Goal: Check status: Check status

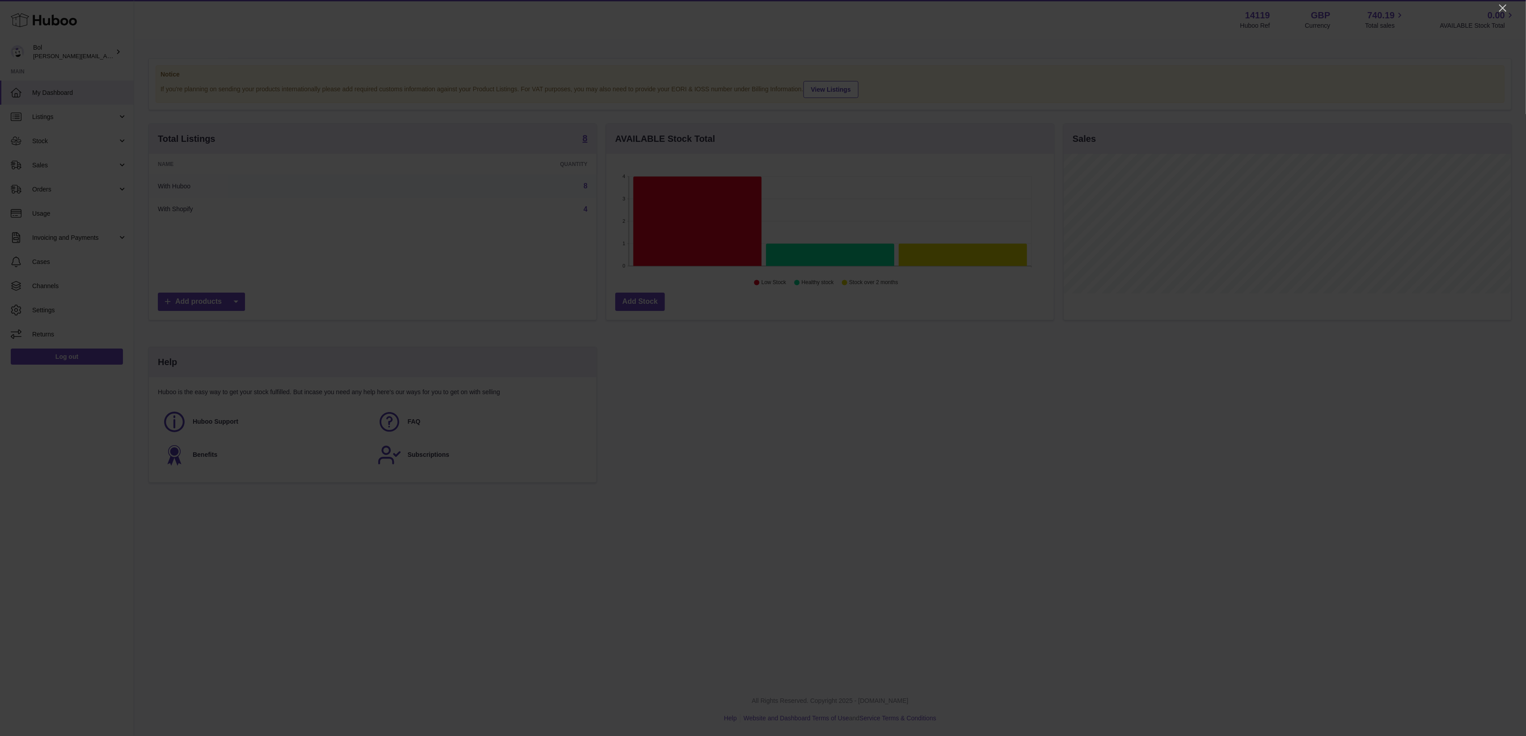
scroll to position [140, 448]
click at [1502, 8] on icon "Close" at bounding box center [1503, 8] width 11 height 11
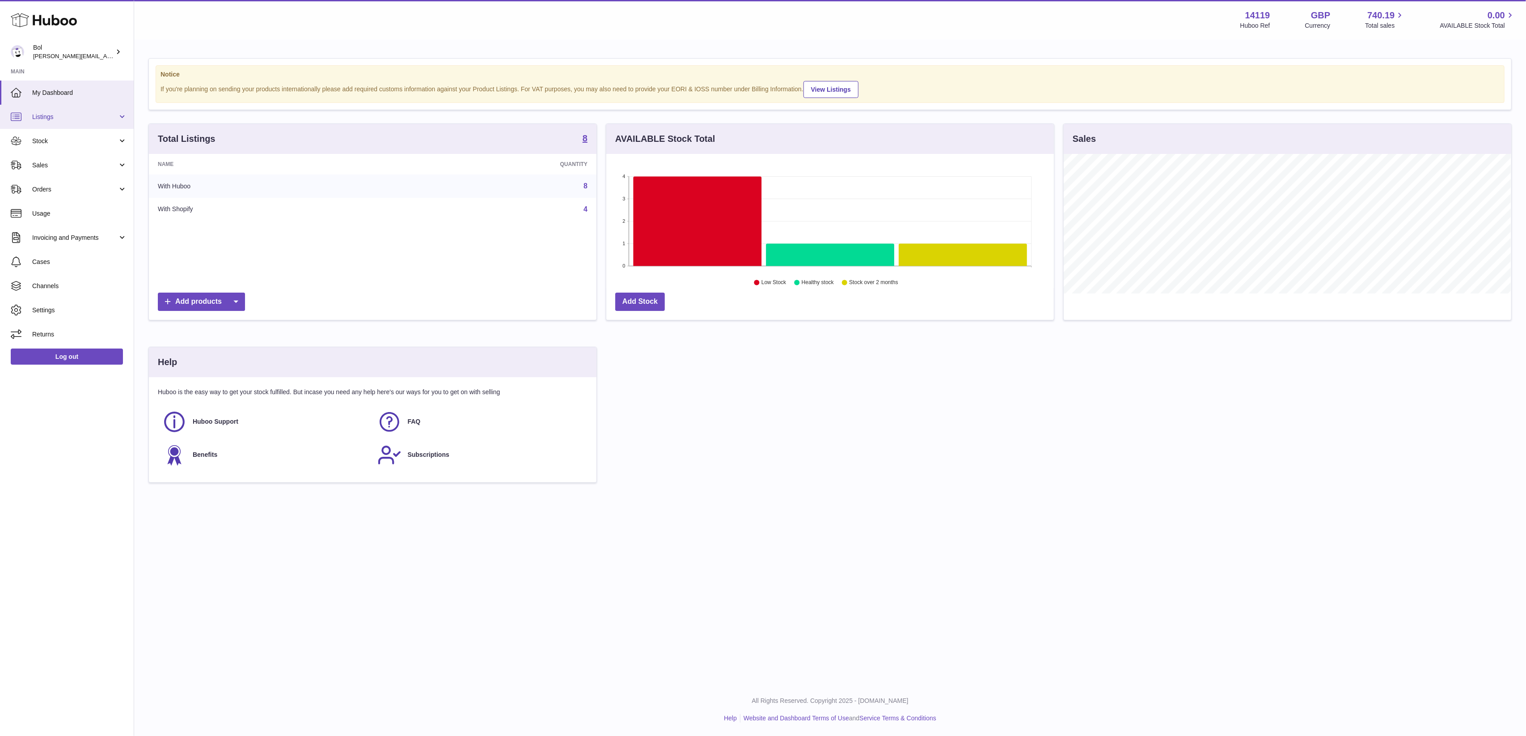
click at [86, 118] on span "Listings" at bounding box center [74, 117] width 85 height 8
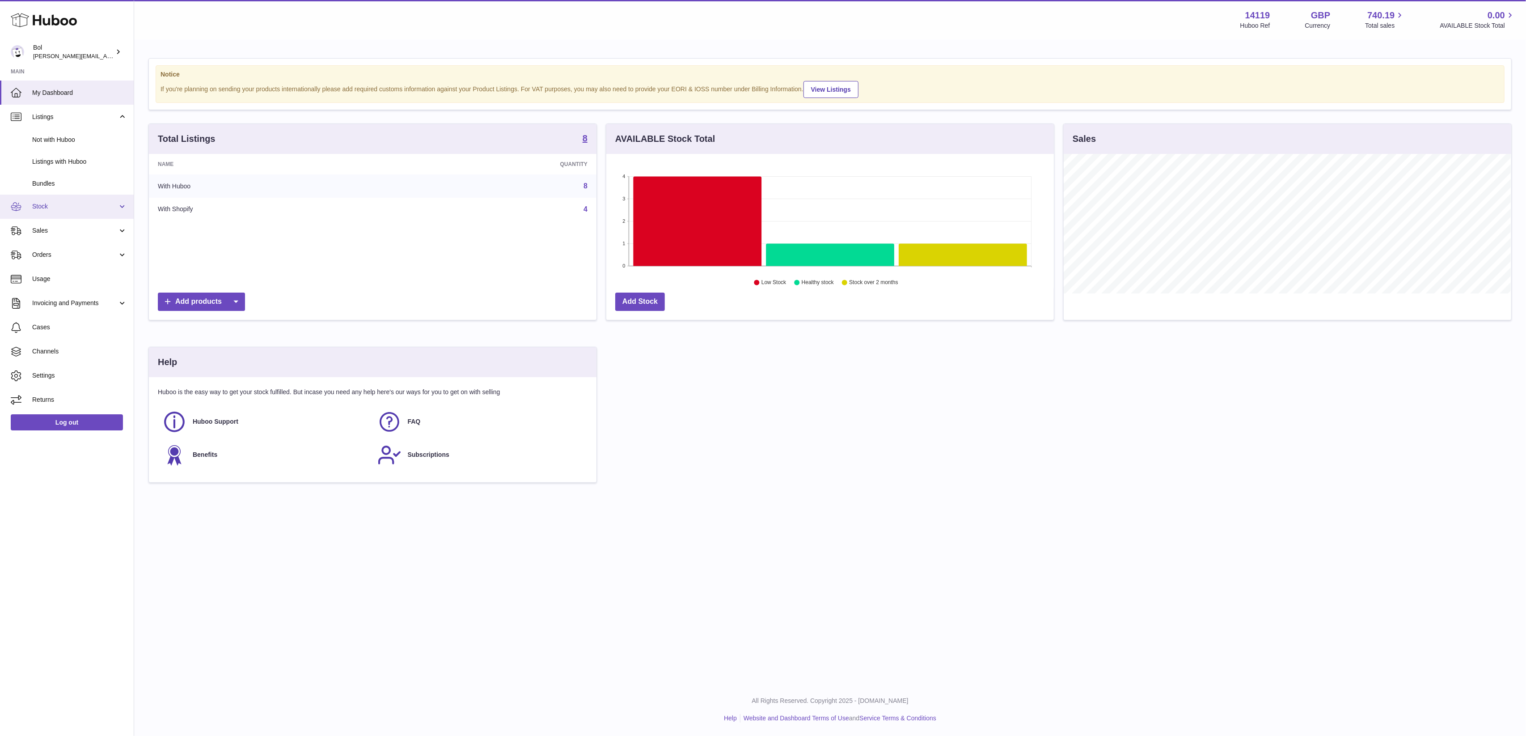
click at [78, 205] on span "Stock" at bounding box center [74, 206] width 85 height 8
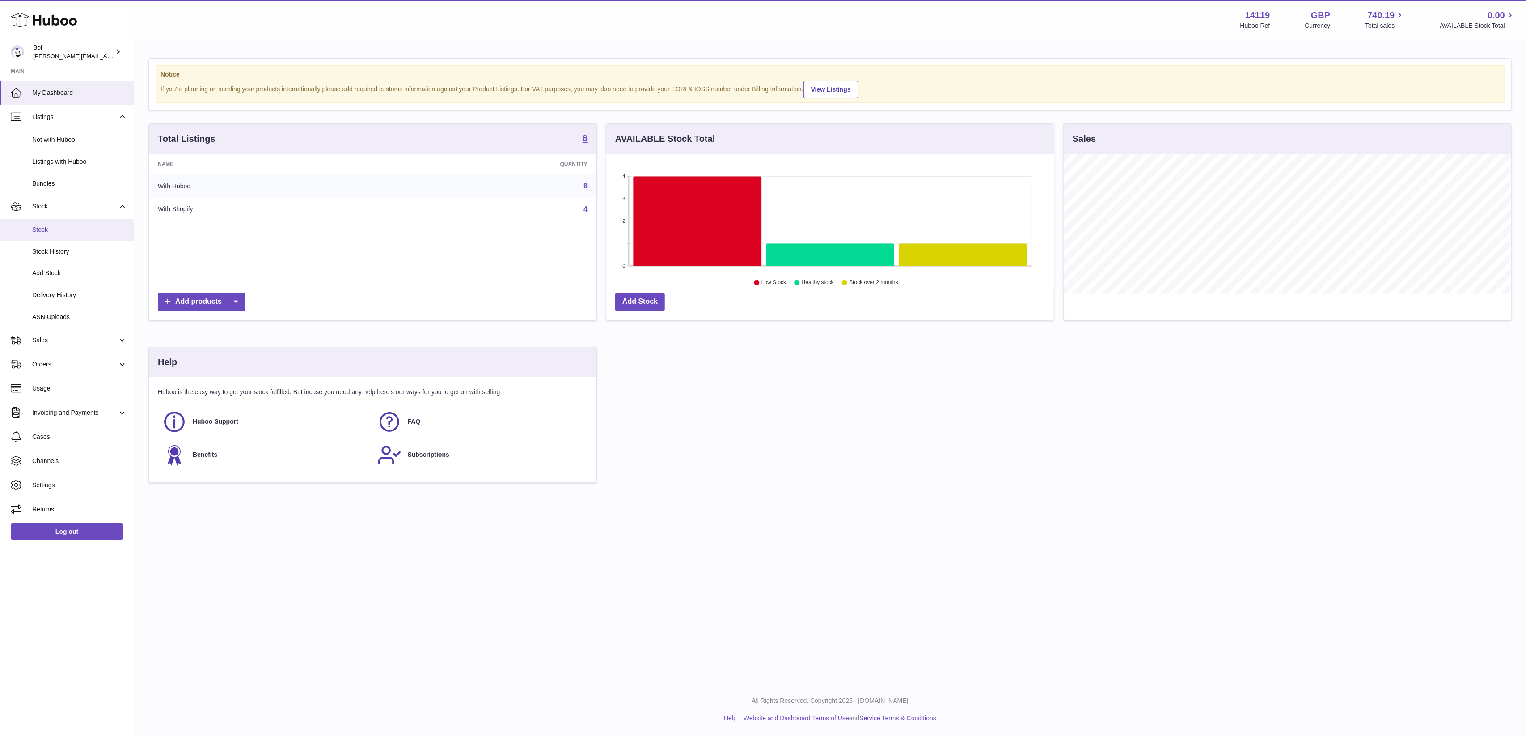
click at [63, 228] on span "Stock" at bounding box center [79, 229] width 95 height 8
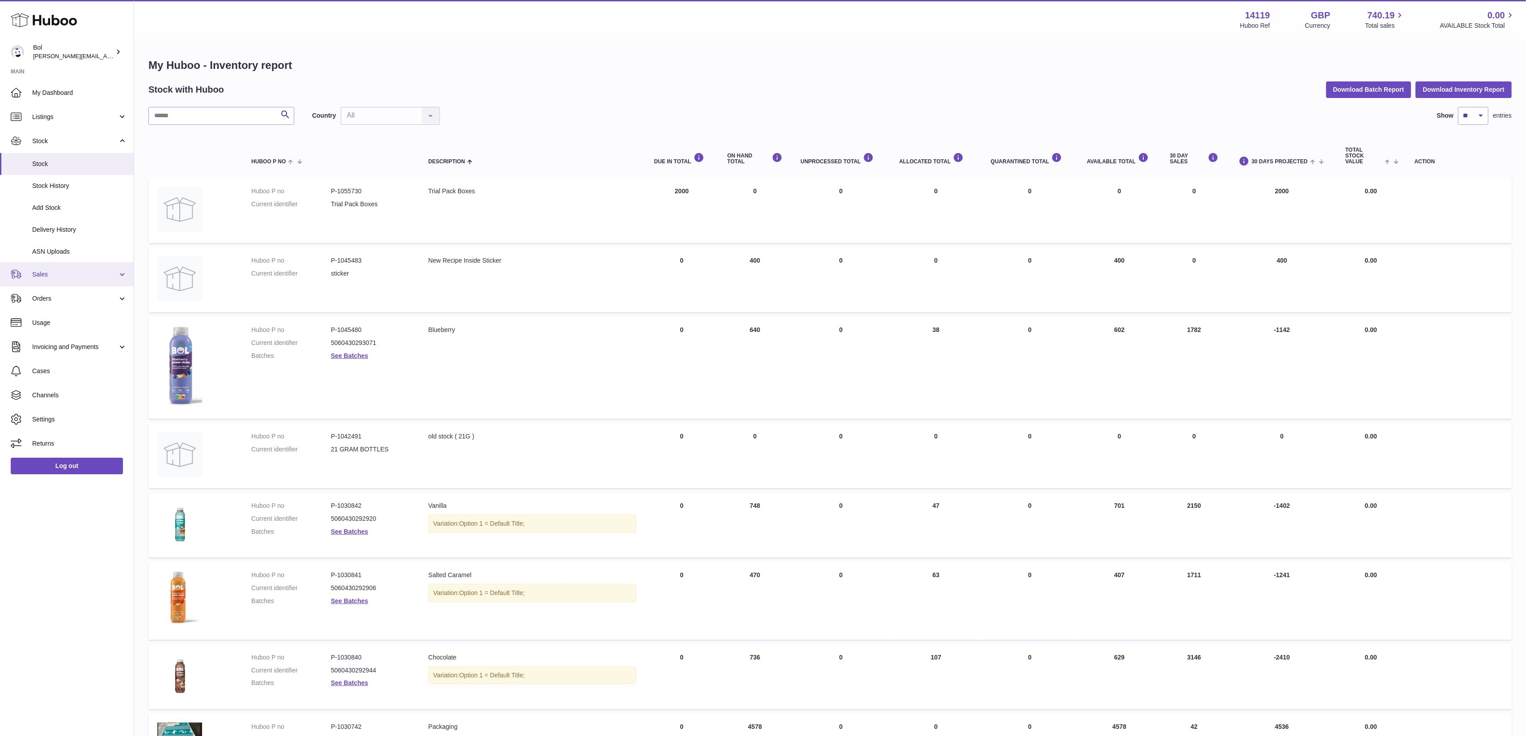
click at [73, 277] on span "Sales" at bounding box center [74, 274] width 85 height 8
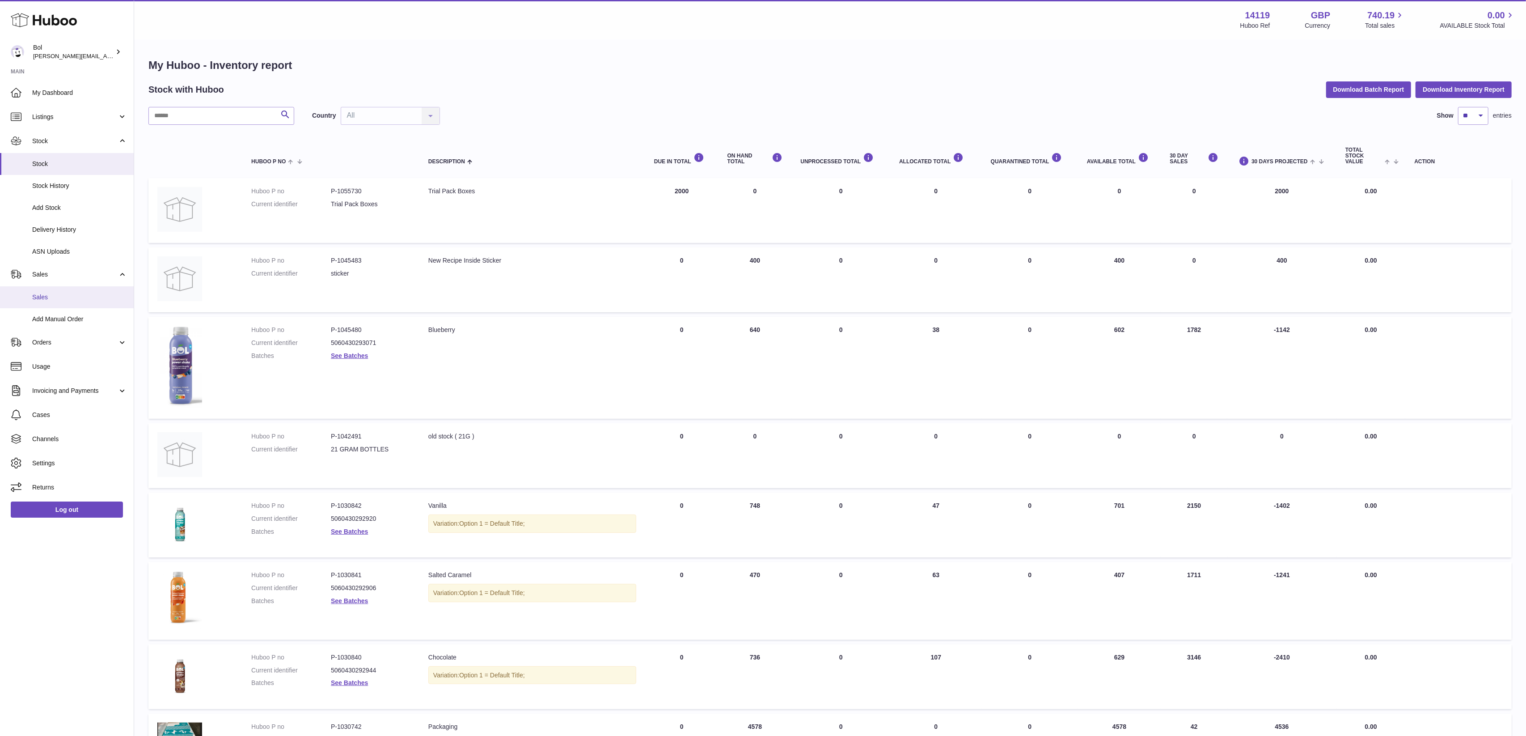
click at [63, 299] on span "Sales" at bounding box center [79, 297] width 95 height 8
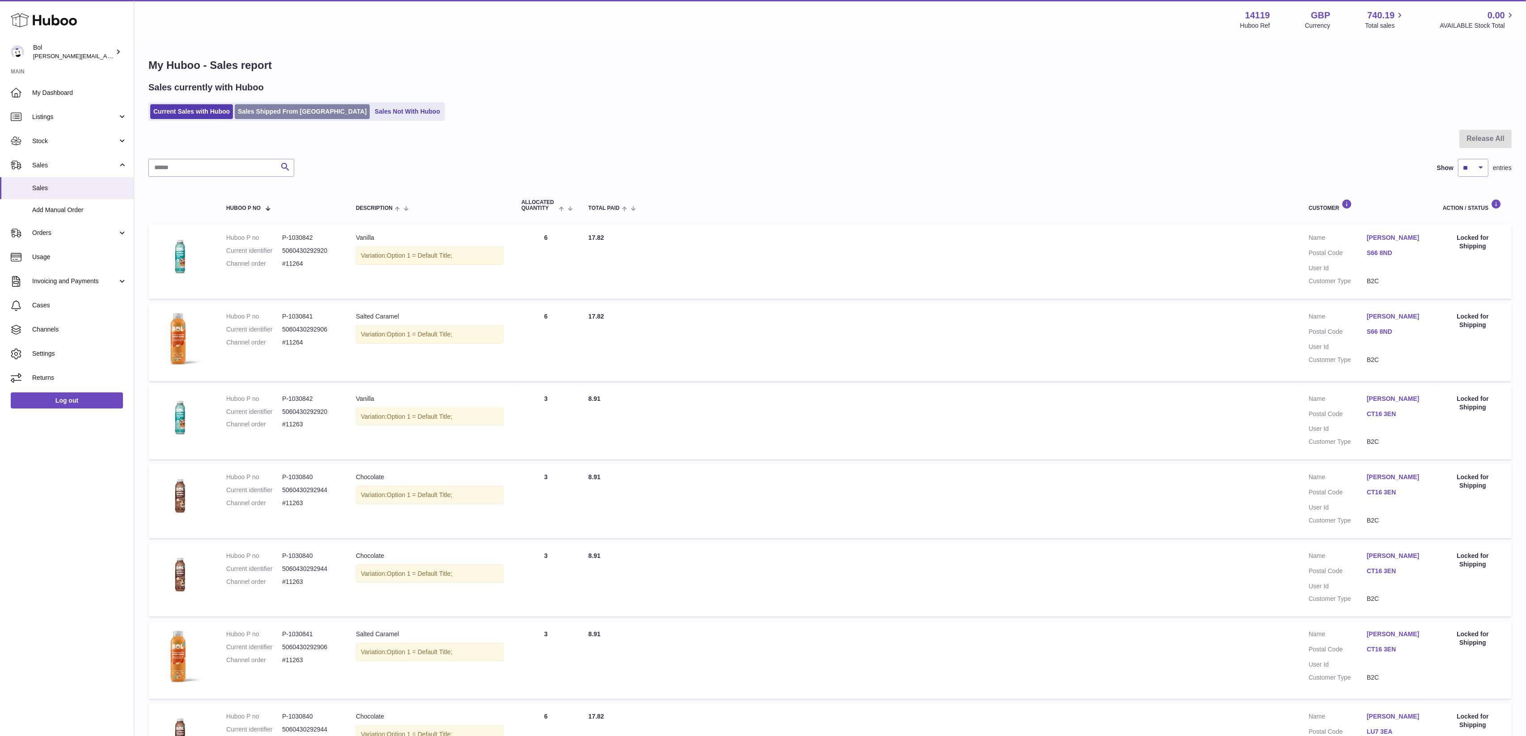
click at [277, 112] on link "Sales Shipped From Huboo" at bounding box center [302, 111] width 135 height 15
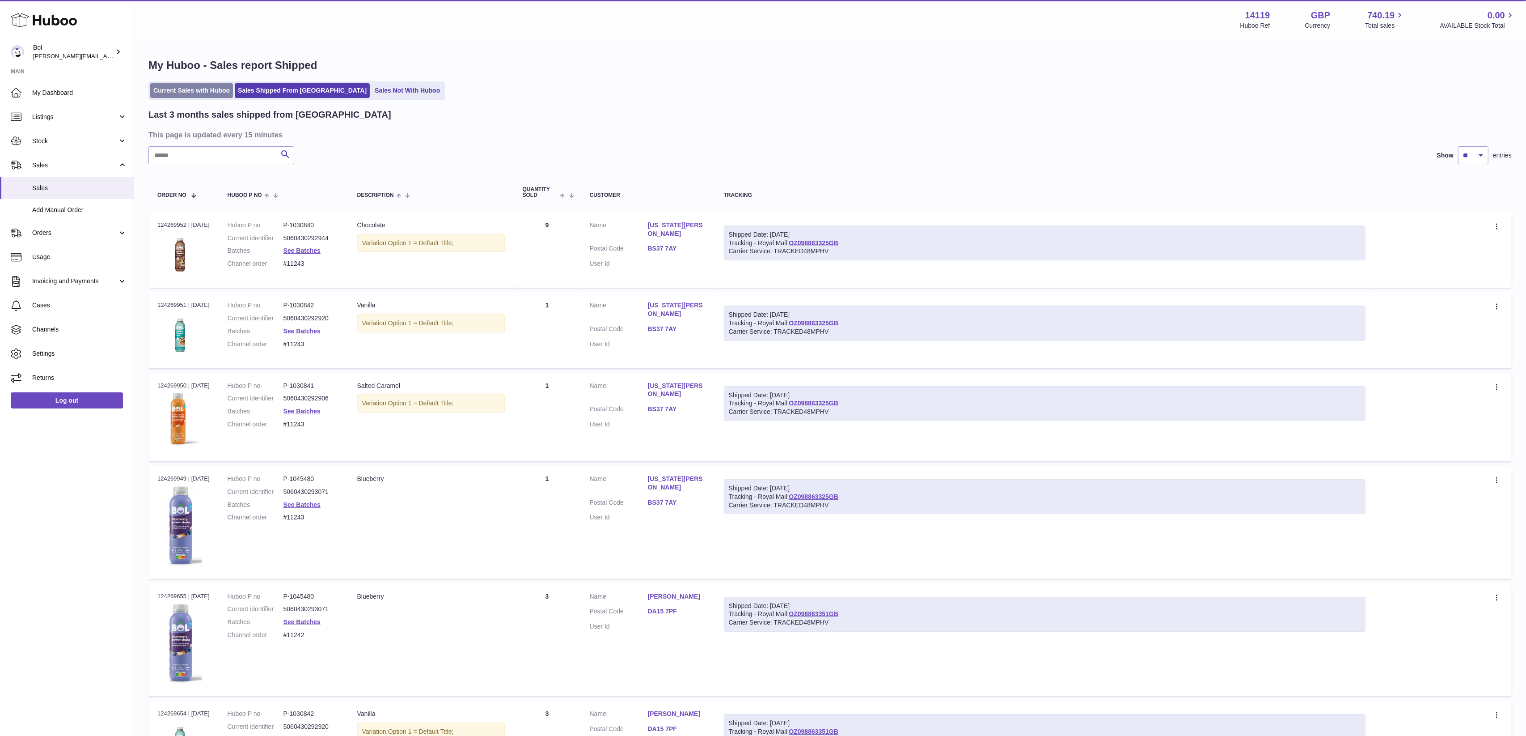
click at [197, 93] on link "Current Sales with Huboo" at bounding box center [191, 90] width 83 height 15
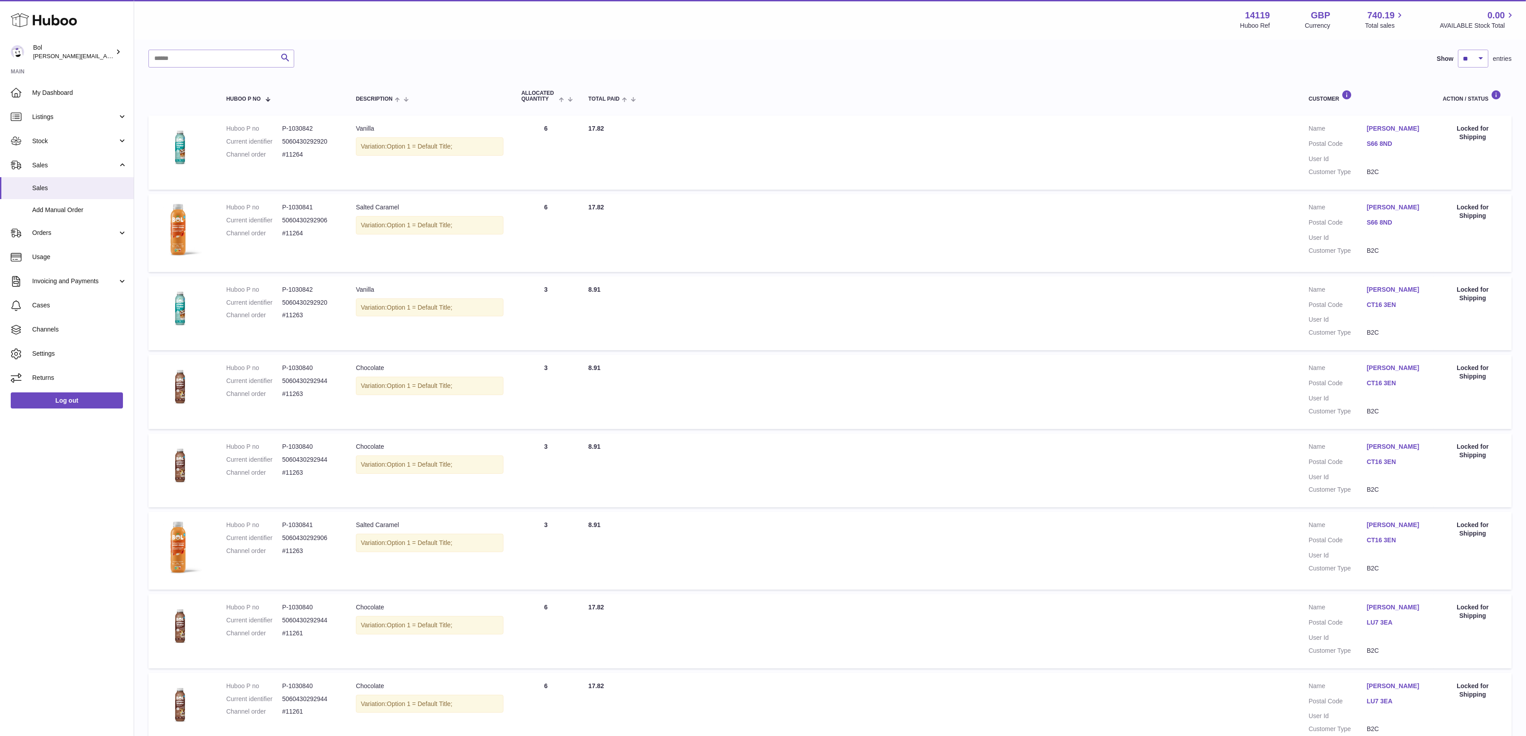
scroll to position [35, 0]
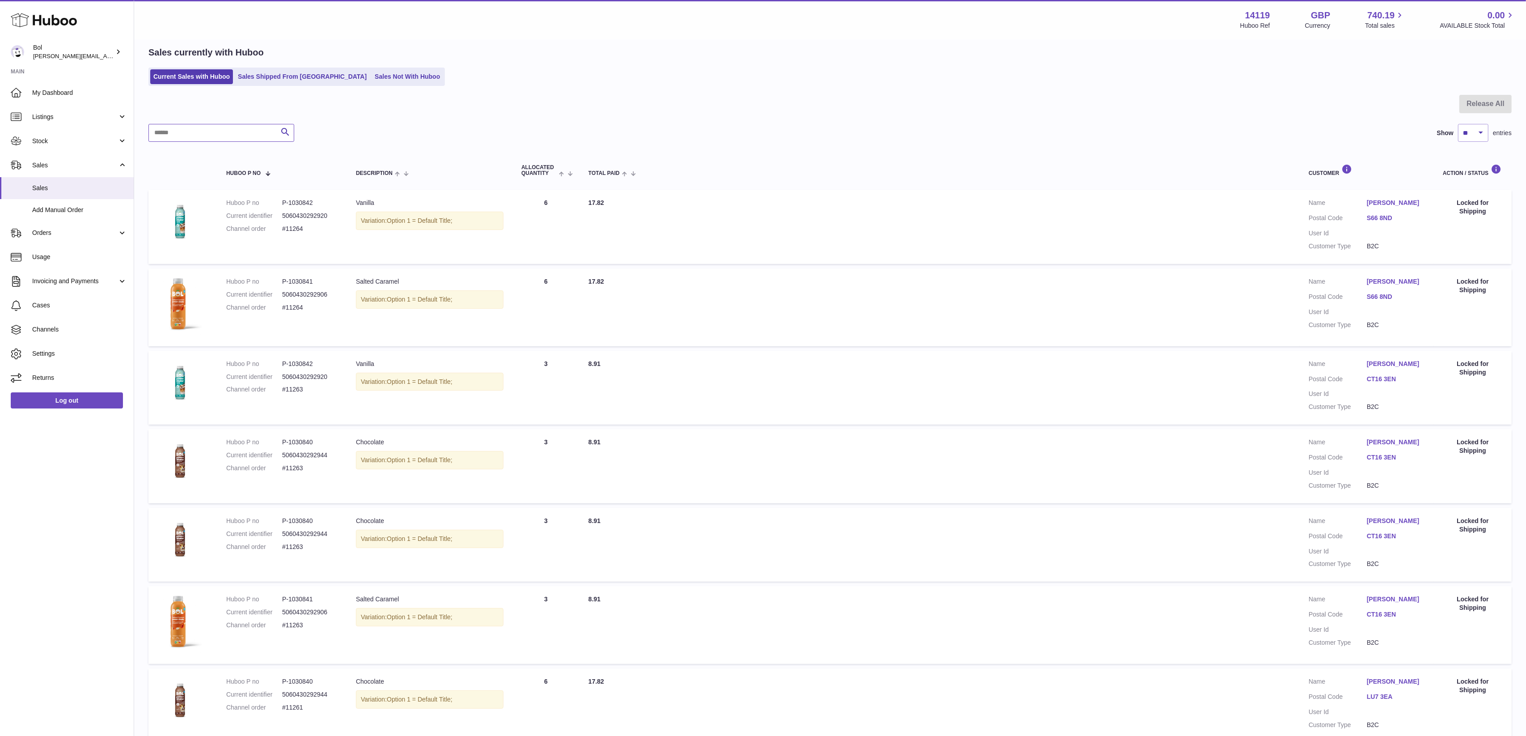
click at [197, 135] on input "text" at bounding box center [221, 133] width 146 height 18
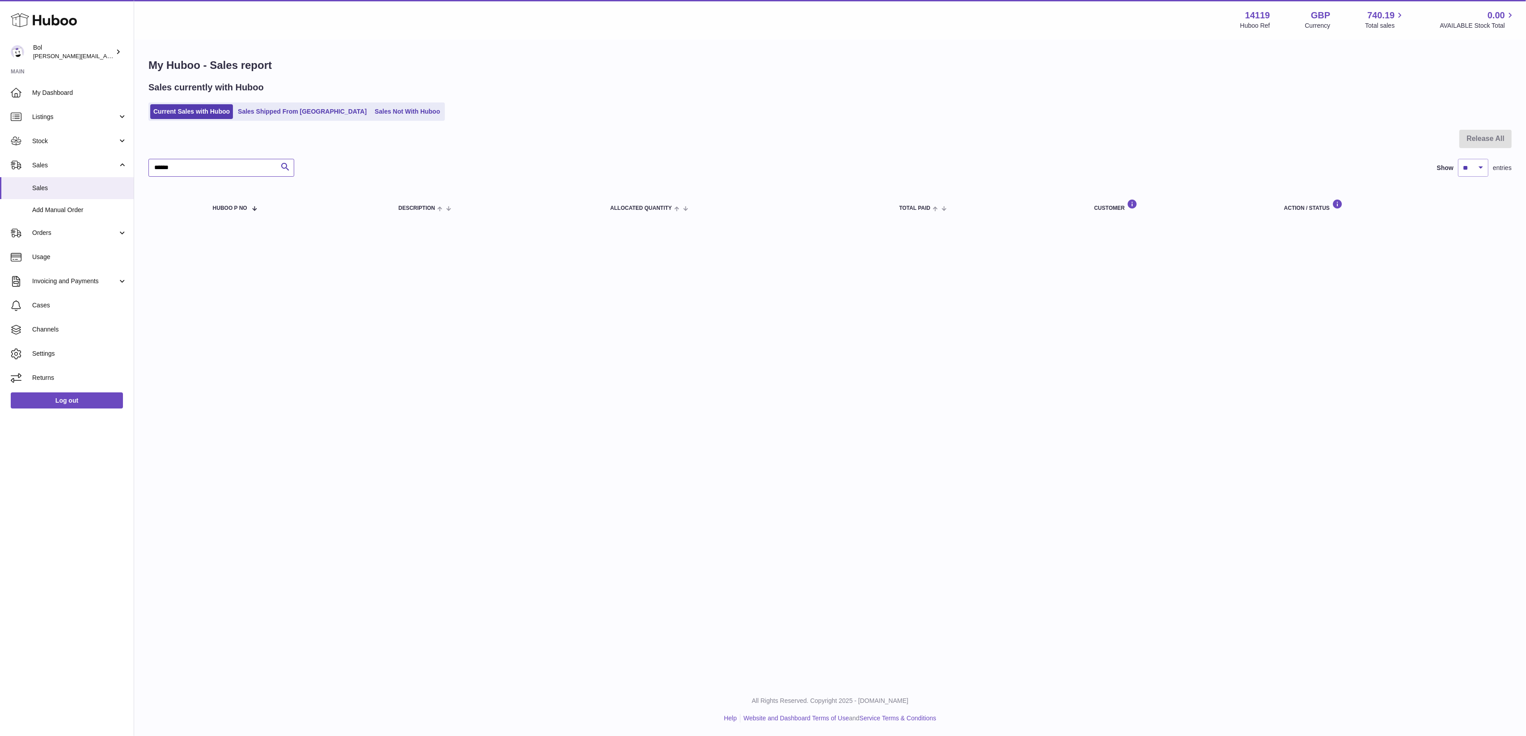
click at [258, 169] on input "******" at bounding box center [221, 168] width 146 height 18
type input "***"
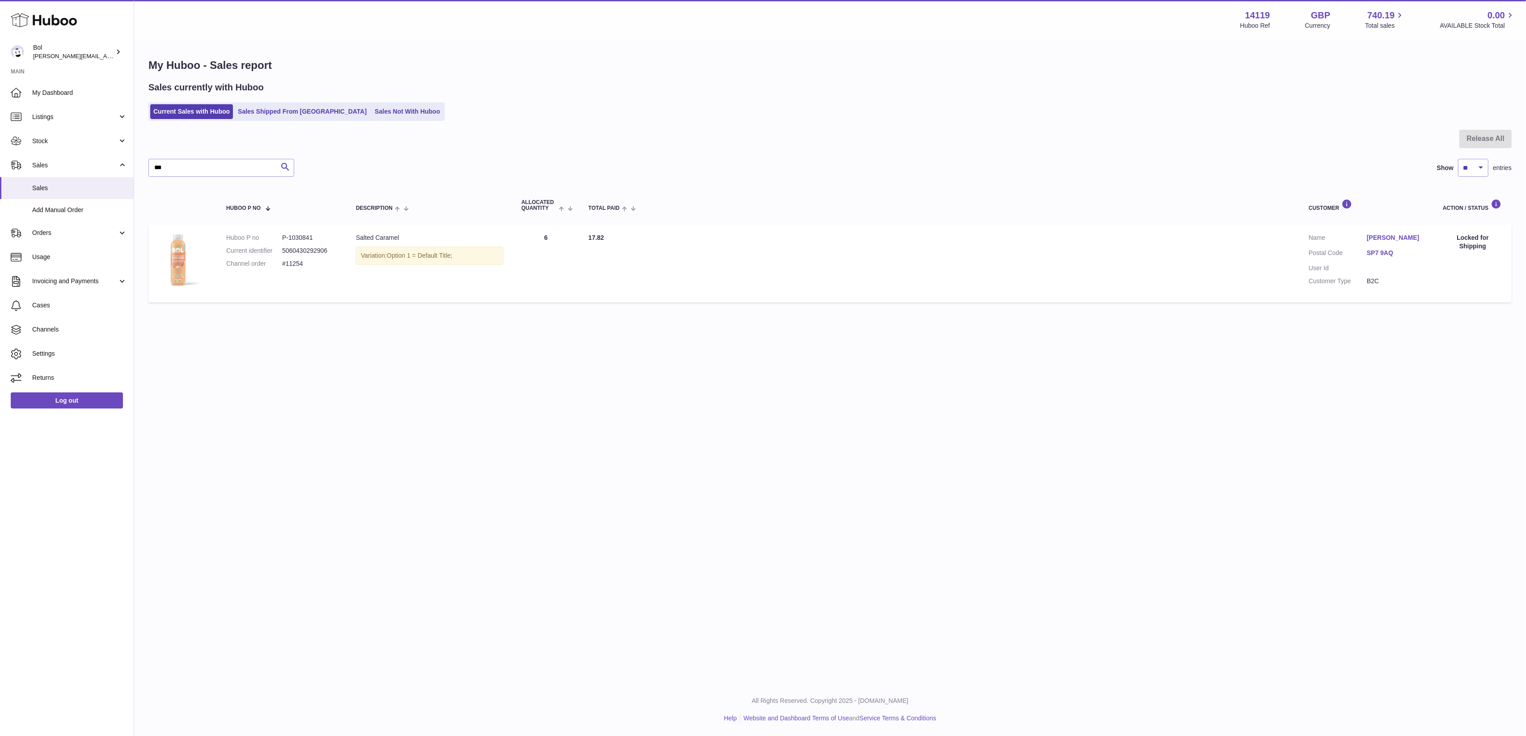
click at [167, 254] on img at bounding box center [179, 262] width 45 height 58
